Goal: Feedback & Contribution: Leave review/rating

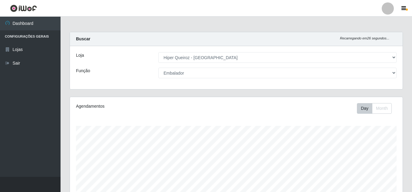
select select "513"
select select "1"
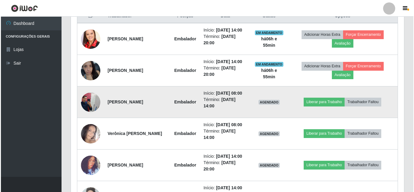
scroll to position [126, 333]
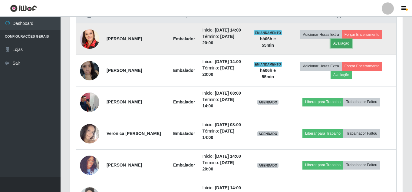
click at [351, 47] on button "Avaliação" at bounding box center [342, 43] width 22 height 8
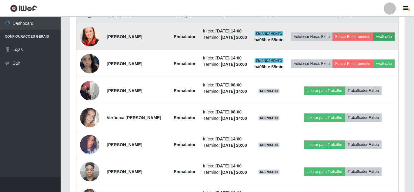
scroll to position [126, 330]
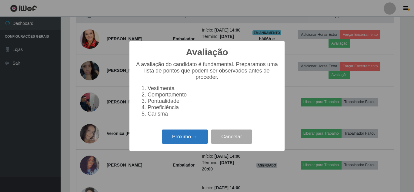
click at [175, 144] on button "Próximo →" at bounding box center [185, 136] width 46 height 14
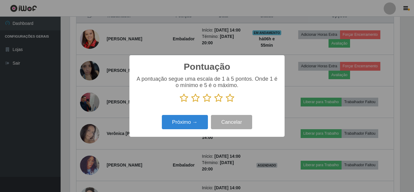
click at [228, 100] on icon at bounding box center [230, 97] width 8 height 9
click at [226, 102] on input "radio" at bounding box center [226, 102] width 0 height 0
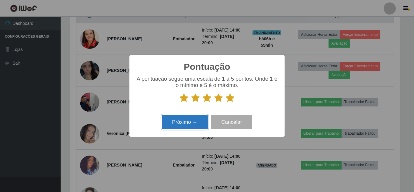
click at [173, 121] on button "Próximo →" at bounding box center [185, 122] width 46 height 14
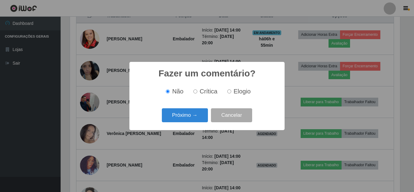
click at [228, 90] on input "Elogio" at bounding box center [229, 91] width 4 height 4
radio input "true"
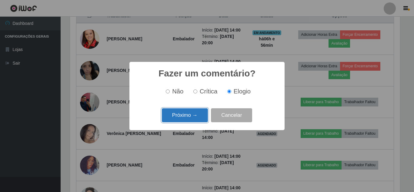
click at [188, 113] on button "Próximo →" at bounding box center [185, 115] width 46 height 14
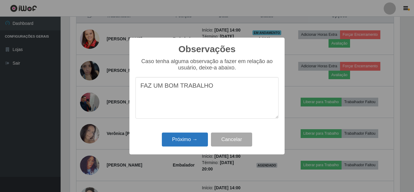
type textarea "FAZ UM BOM TRABALHO"
click at [197, 137] on button "Próximo →" at bounding box center [185, 139] width 46 height 14
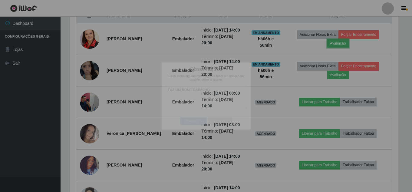
scroll to position [126, 333]
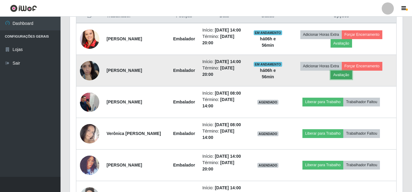
click at [352, 79] on button "Avaliação" at bounding box center [342, 75] width 22 height 8
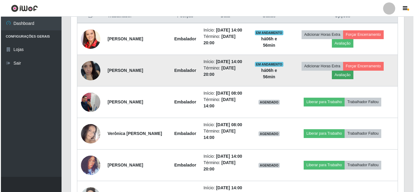
scroll to position [126, 330]
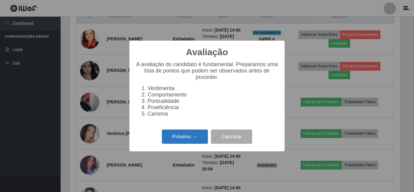
click at [183, 137] on button "Próximo →" at bounding box center [185, 136] width 46 height 14
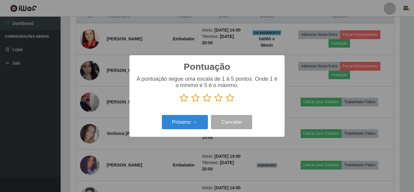
click at [232, 98] on icon at bounding box center [230, 97] width 8 height 9
click at [226, 102] on input "radio" at bounding box center [226, 102] width 0 height 0
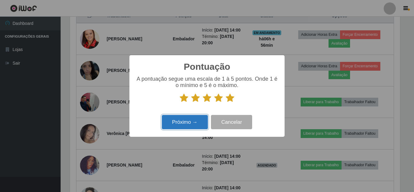
click at [182, 121] on button "Próximo →" at bounding box center [185, 122] width 46 height 14
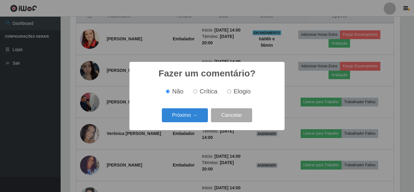
click at [231, 91] on label "Elogio" at bounding box center [238, 91] width 26 height 7
click at [231, 91] on input "Elogio" at bounding box center [229, 91] width 4 height 4
radio input "true"
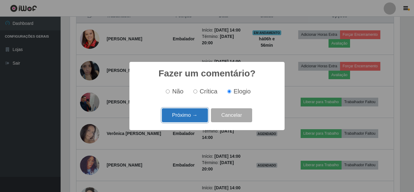
click at [176, 116] on button "Próximo →" at bounding box center [185, 115] width 46 height 14
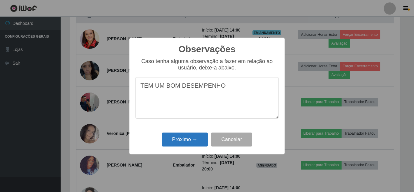
type textarea "TEM UM BOM DESEMPENHO"
click at [169, 138] on button "Próximo →" at bounding box center [185, 139] width 46 height 14
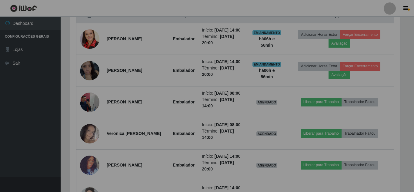
scroll to position [126, 333]
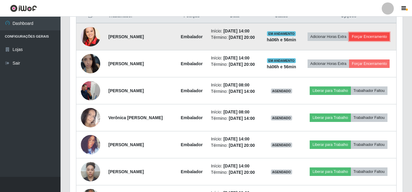
click at [349, 41] on button "Forçar Encerramento" at bounding box center [369, 36] width 41 height 8
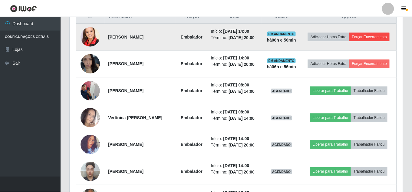
scroll to position [126, 330]
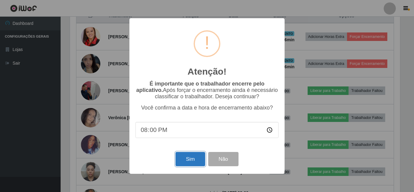
click at [190, 164] on button "Sim" at bounding box center [189, 159] width 29 height 14
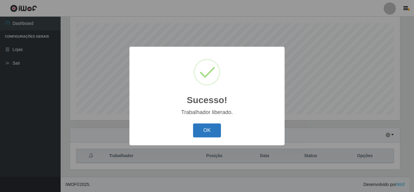
click at [215, 128] on button "OK" at bounding box center [207, 130] width 28 height 14
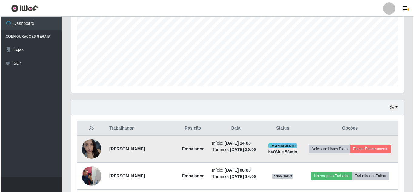
scroll to position [133, 0]
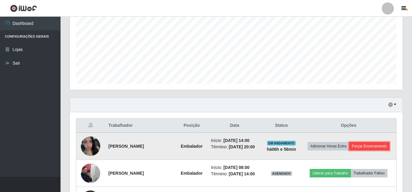
click at [356, 150] on button "Forçar Encerramento" at bounding box center [369, 146] width 41 height 8
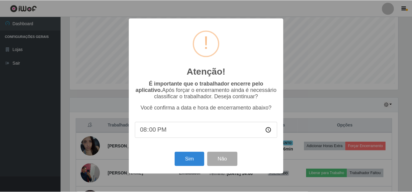
scroll to position [126, 330]
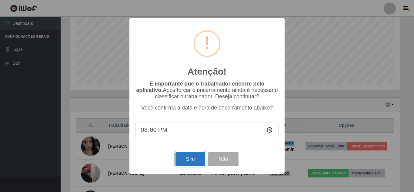
click at [191, 159] on button "Sim" at bounding box center [189, 159] width 29 height 14
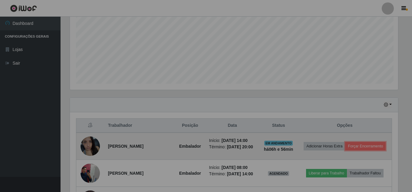
scroll to position [0, 0]
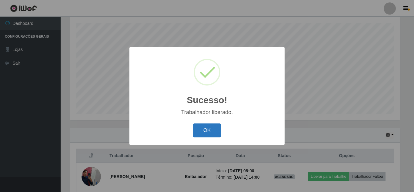
click at [204, 131] on button "OK" at bounding box center [207, 130] width 28 height 14
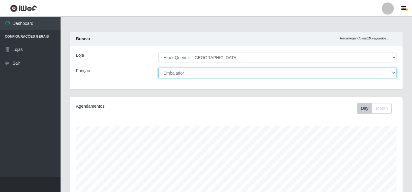
click at [177, 75] on select "[Selecione...] Embalador Embalador + Embalador ++ Operador de Caixa Operador de…" at bounding box center [277, 73] width 238 height 11
select select "22"
click at [158, 68] on select "[Selecione...] Embalador Embalador + Embalador ++ Operador de Caixa Operador de…" at bounding box center [277, 73] width 238 height 11
